Goal: Transaction & Acquisition: Purchase product/service

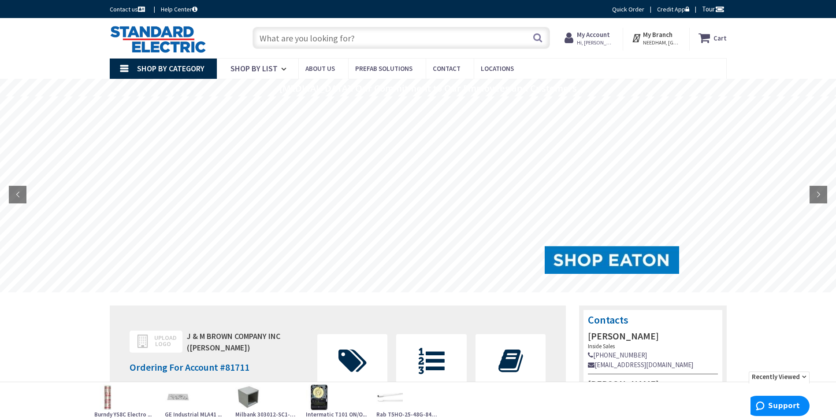
click at [355, 36] on input "text" at bounding box center [400, 38] width 297 height 22
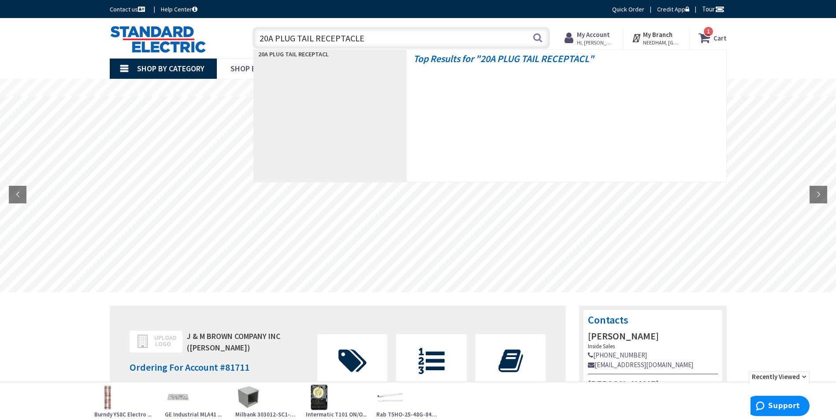
type input "20A PLUG TAIL RECEPTACLES"
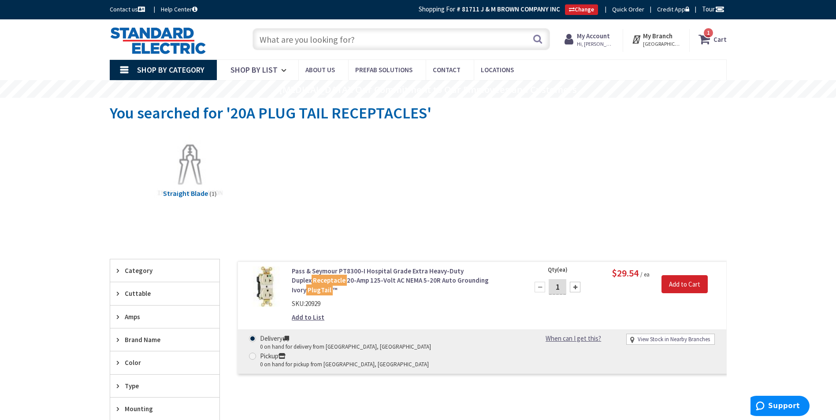
click at [417, 37] on input "text" at bounding box center [400, 39] width 297 height 22
click at [427, 33] on input "text" at bounding box center [400, 39] width 297 height 22
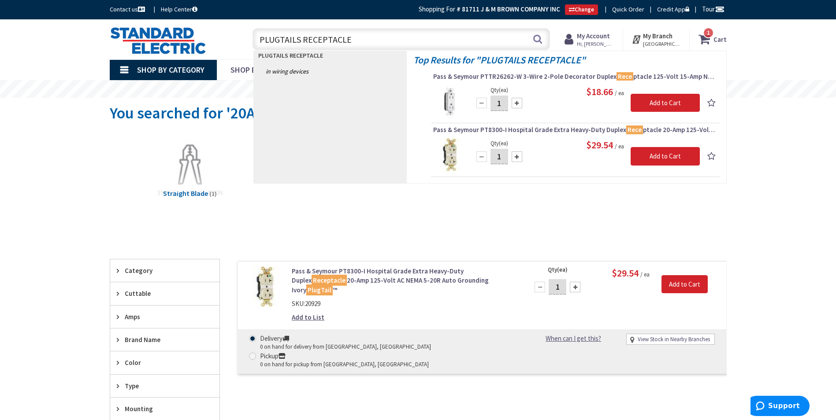
type input "PLUGTAILS RECEPTACLES"
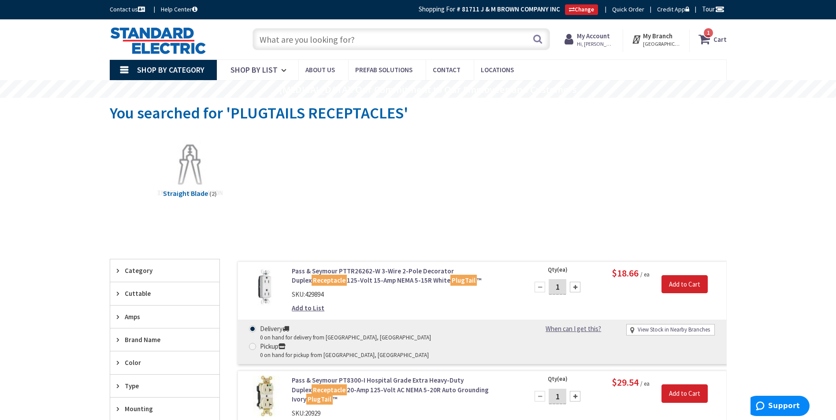
click at [422, 35] on input "text" at bounding box center [400, 39] width 297 height 22
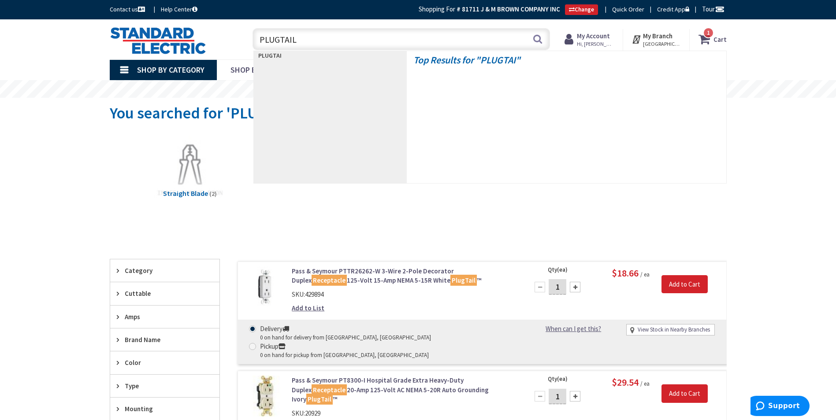
type input "PLUGTAILS"
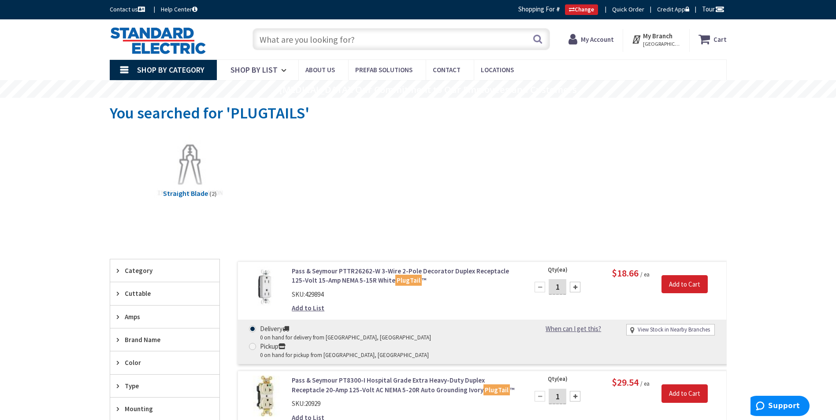
drag, startPoint x: 0, startPoint y: 0, endPoint x: 422, endPoint y: 35, distance: 423.0
click at [422, 35] on input "text" at bounding box center [400, 39] width 297 height 22
click at [439, 39] on input "text" at bounding box center [400, 39] width 297 height 22
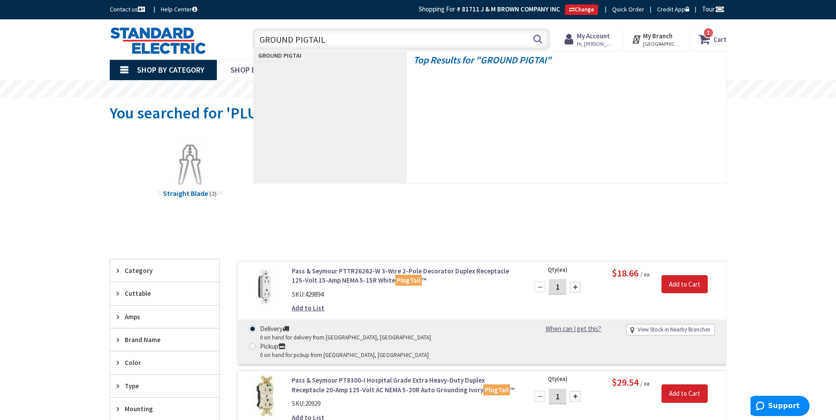
type input "GROUND PIGTAILS"
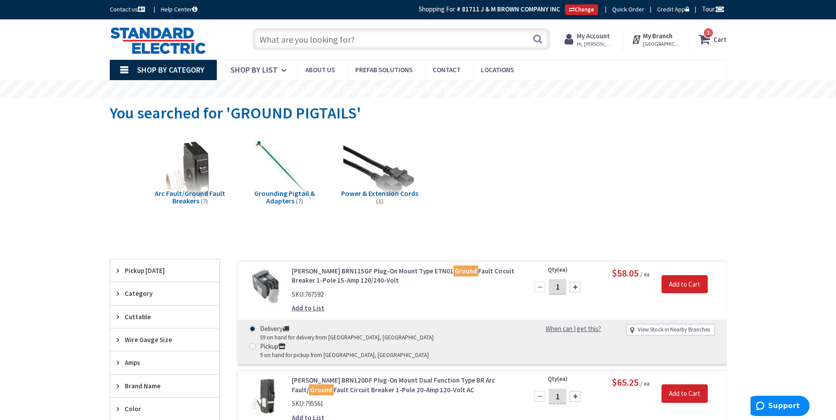
click at [439, 39] on input "text" at bounding box center [400, 39] width 297 height 22
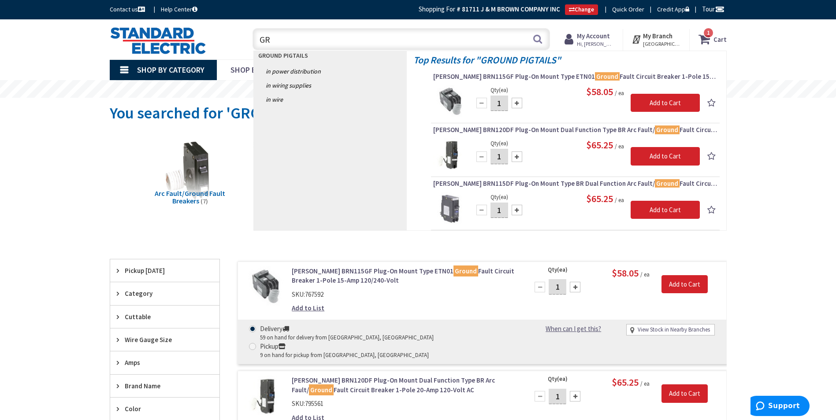
type input "G"
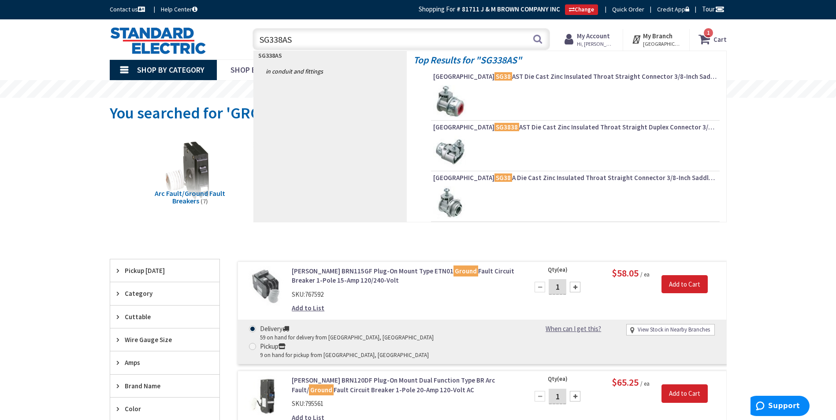
type input "SG338AST"
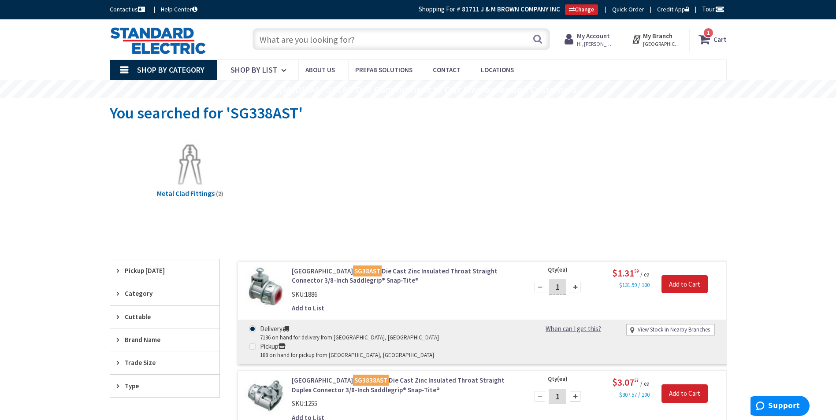
click at [438, 39] on input "text" at bounding box center [400, 39] width 297 height 22
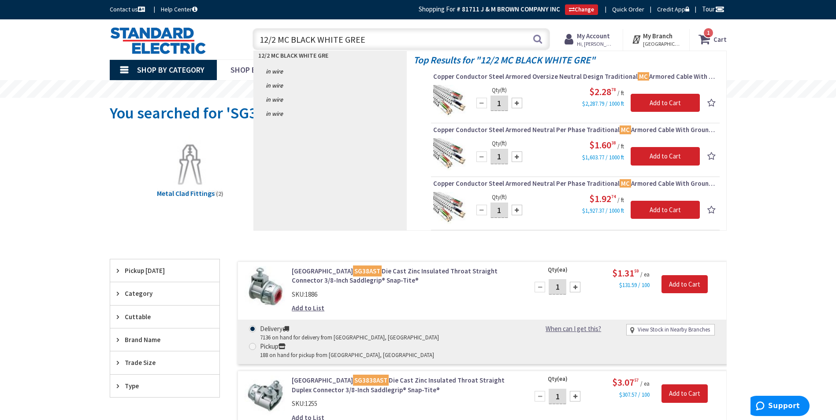
type input "12/2 MC BLACK WHITE GREEN"
